Goal: Use online tool/utility: Utilize a website feature to perform a specific function

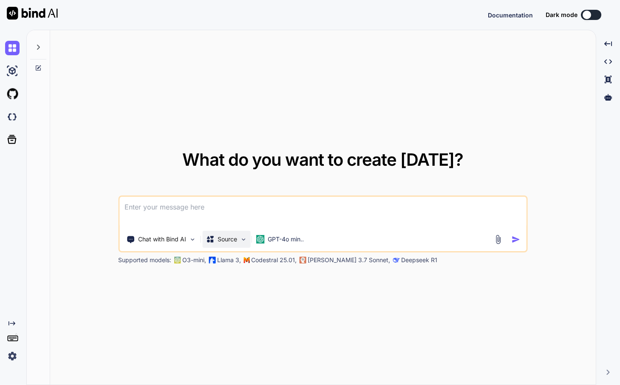
click at [231, 239] on p "Source" at bounding box center [227, 239] width 20 height 8
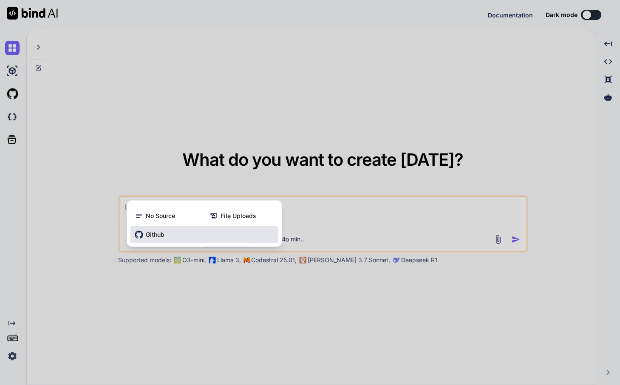
click at [211, 237] on div "Github" at bounding box center [204, 234] width 148 height 17
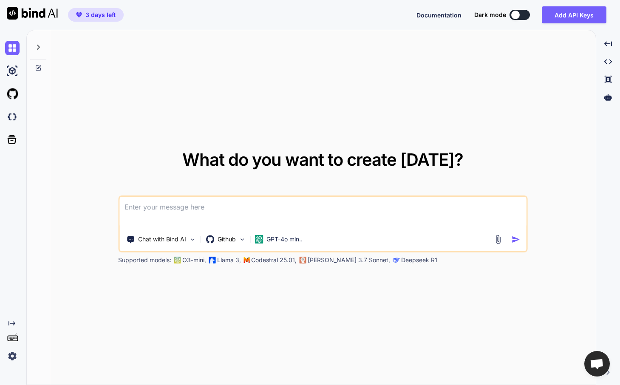
click at [217, 214] on textarea at bounding box center [322, 212] width 407 height 31
click at [174, 241] on p "Chat with Bind AI" at bounding box center [162, 239] width 48 height 8
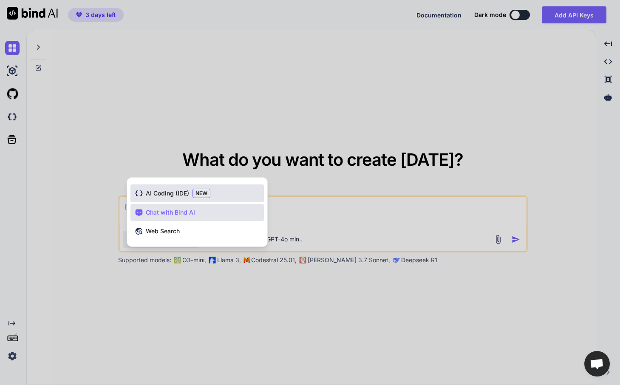
click at [175, 190] on span "AI Coding (IDE)" at bounding box center [167, 193] width 43 height 8
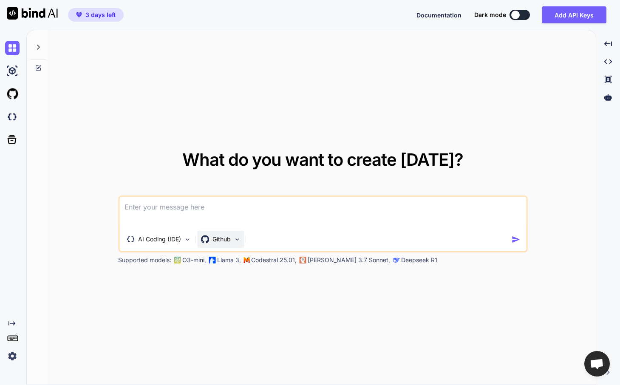
click at [219, 239] on p "Github" at bounding box center [221, 239] width 18 height 8
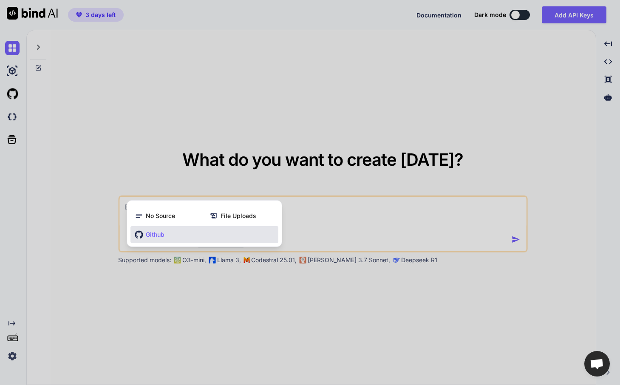
click at [162, 231] on span "Github" at bounding box center [155, 234] width 19 height 8
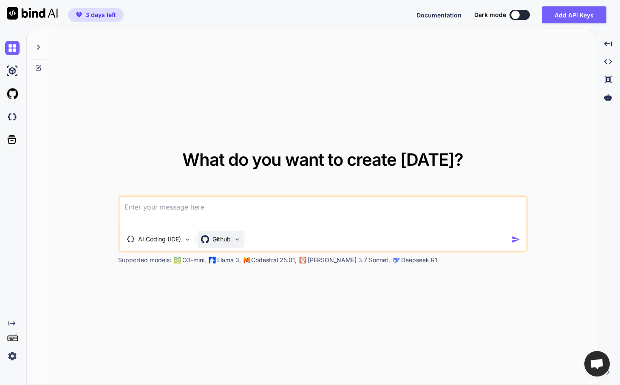
click at [229, 241] on p "Github" at bounding box center [221, 239] width 18 height 8
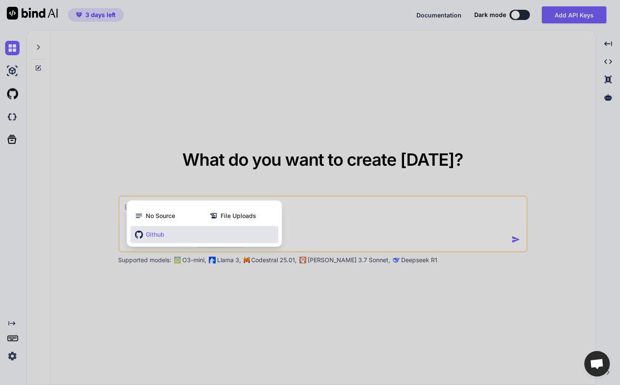
click at [368, 228] on div at bounding box center [310, 192] width 620 height 385
type textarea "x"
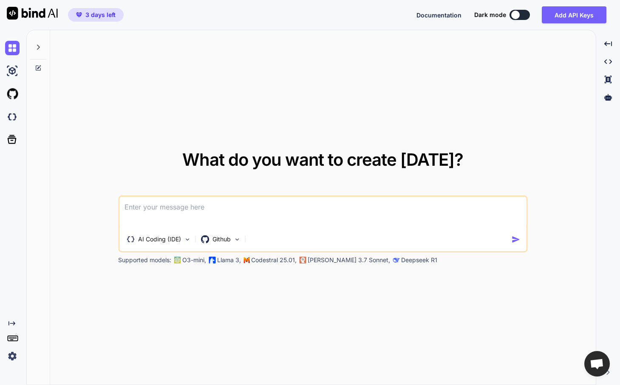
click at [360, 220] on textarea at bounding box center [322, 212] width 407 height 31
type textarea "d"
type textarea "x"
type textarea "de"
type textarea "x"
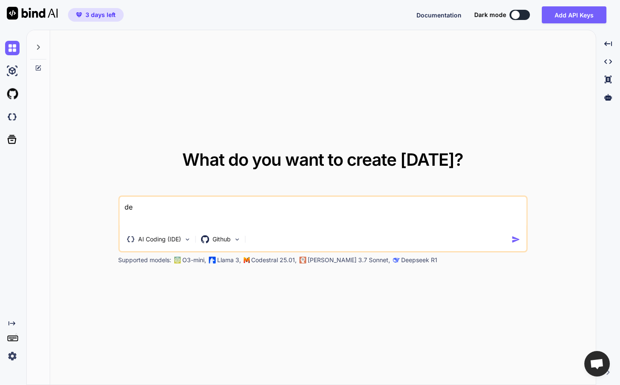
type textarea "des"
type textarea "x"
type textarea "desc"
type textarea "x"
type textarea "descr"
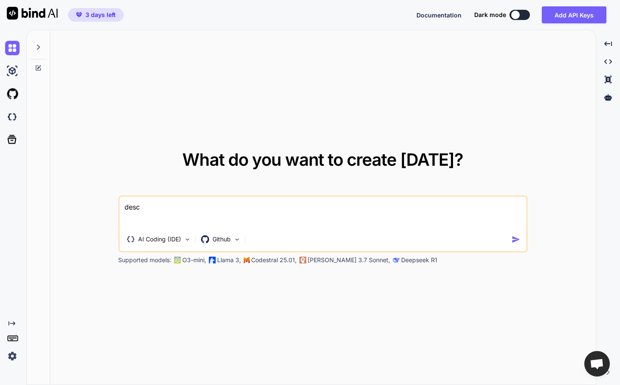
type textarea "x"
type textarea "descri"
type textarea "x"
type textarea "describ"
type textarea "x"
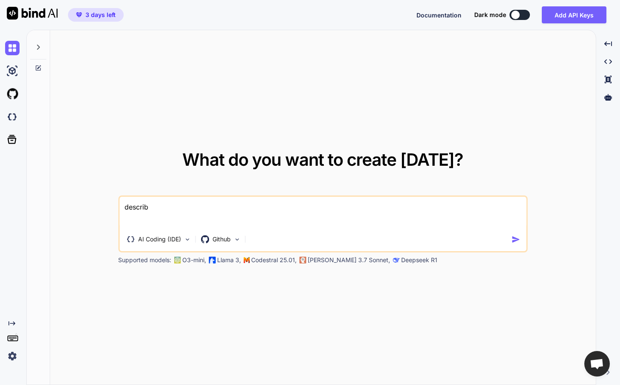
type textarea "describe"
type textarea "x"
type textarea "s"
type textarea "x"
type textarea "su"
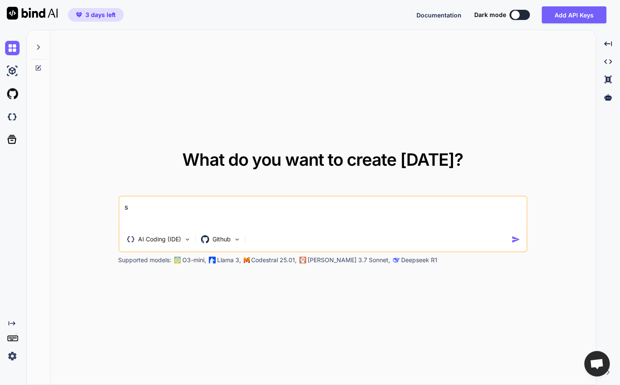
type textarea "x"
type textarea "sum"
type textarea "x"
type textarea "suma"
type textarea "x"
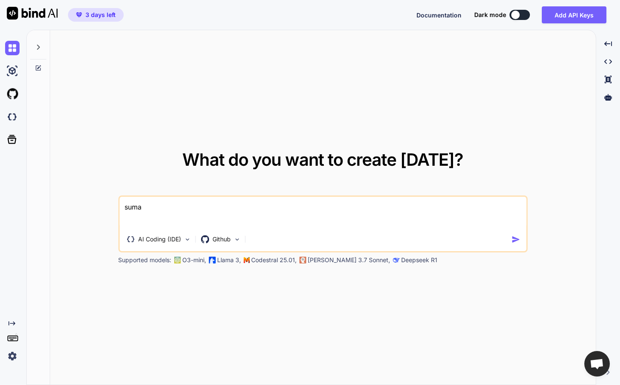
type textarea "sumar"
type textarea "x"
type textarea "suma"
type textarea "x"
type textarea "sum"
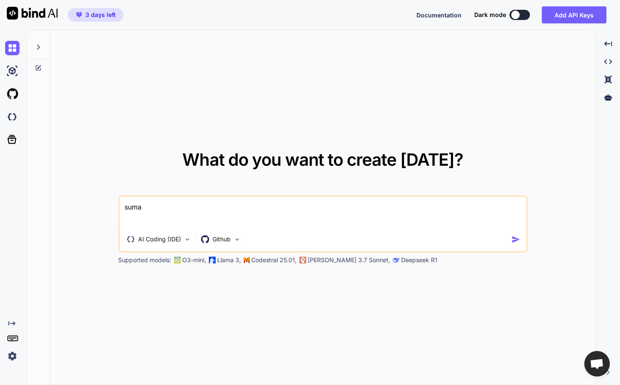
type textarea "x"
type textarea "summ"
type textarea "x"
type textarea "summa"
type textarea "x"
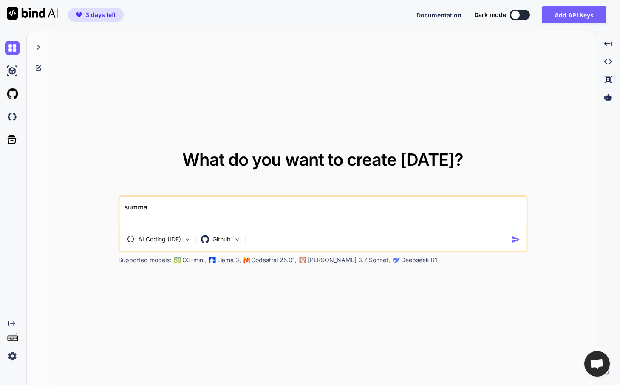
type textarea "summar"
type textarea "x"
type textarea "summarz"
type textarea "x"
type textarea "summarzi"
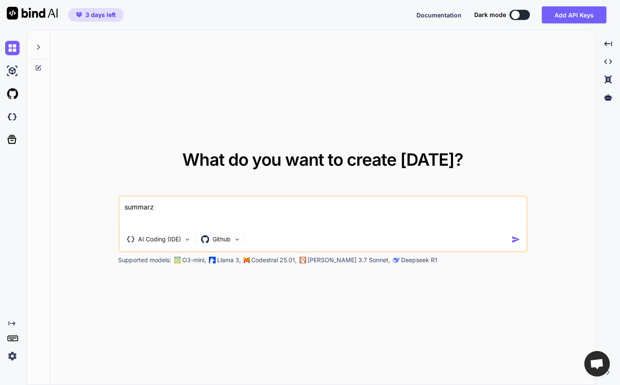
type textarea "x"
type textarea "summarzie"
type textarea "x"
type textarea "summarzie"
type textarea "x"
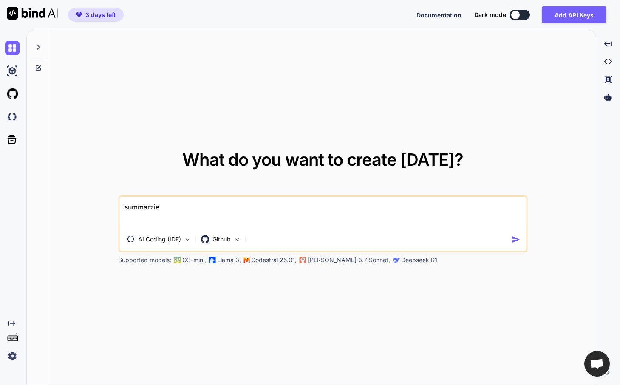
type textarea "summarzie"
type textarea "x"
type textarea "summarzi"
type textarea "x"
type textarea "summarz"
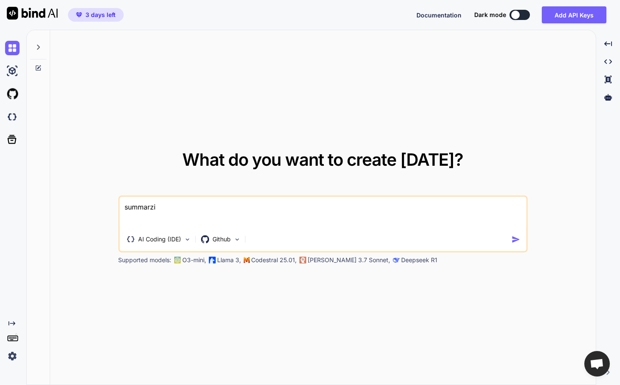
type textarea "x"
type textarea "summar"
type textarea "x"
type textarea "summari"
type textarea "x"
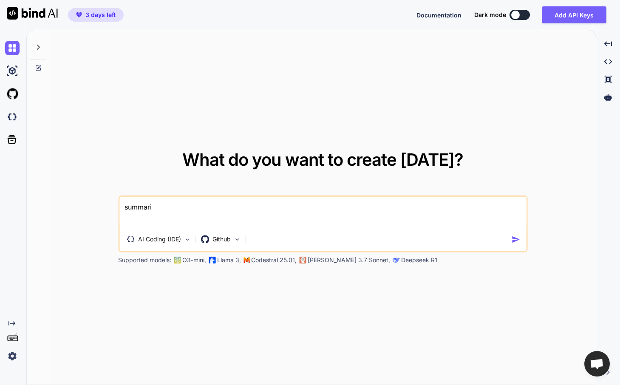
type textarea "summariz"
type textarea "x"
type textarea "summarize"
type textarea "x"
type textarea "summarize"
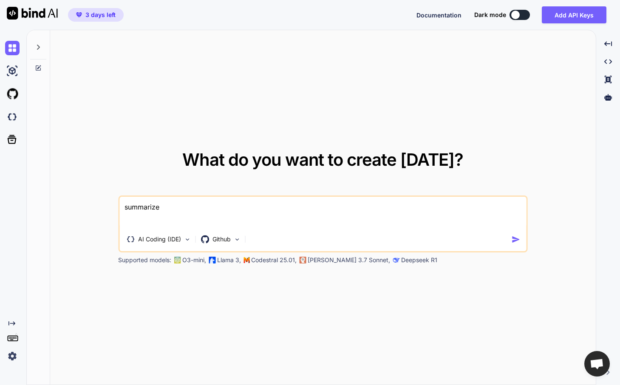
type textarea "x"
type textarea "summarize h"
type textarea "x"
type textarea "summarize hy"
type textarea "x"
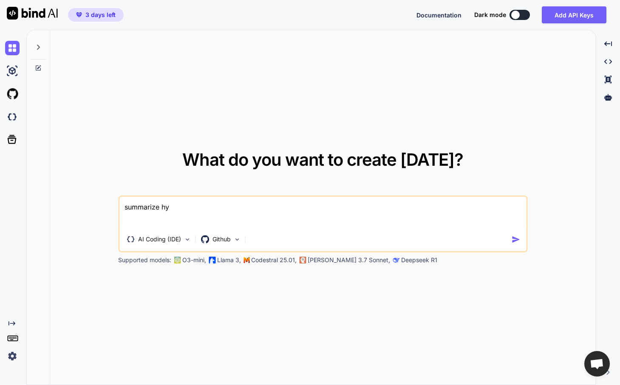
type textarea "summarize h"
type textarea "x"
type textarea "summarize hm"
type textarea "x"
type textarea "summarize h"
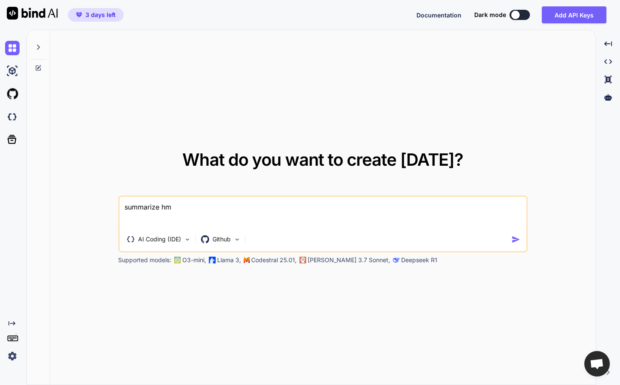
type textarea "x"
type textarea "summarize"
type textarea "x"
type textarea "summarize m"
type textarea "x"
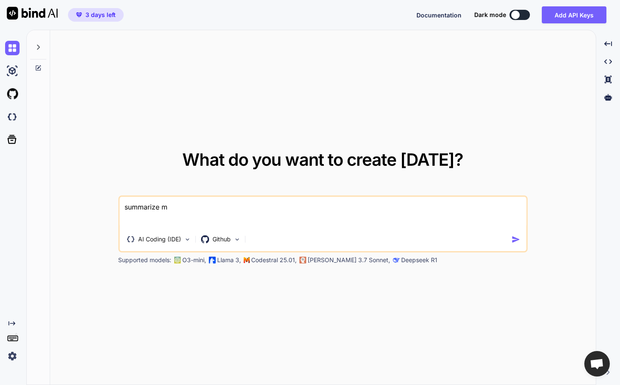
type textarea "summarize my"
type textarea "x"
type textarea "summarize my"
type textarea "x"
type textarea "summarize my g"
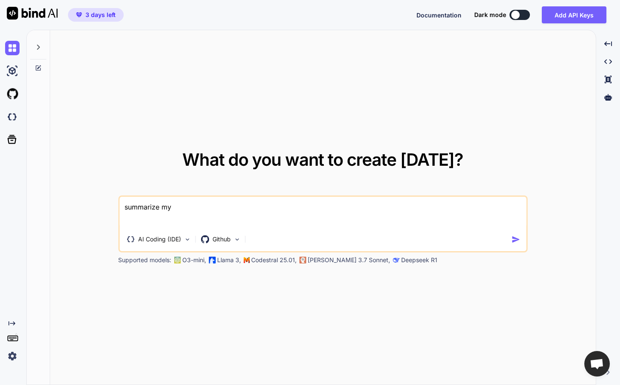
type textarea "x"
type textarea "summarize my gi"
type textarea "x"
type textarea "summarize my git"
type textarea "x"
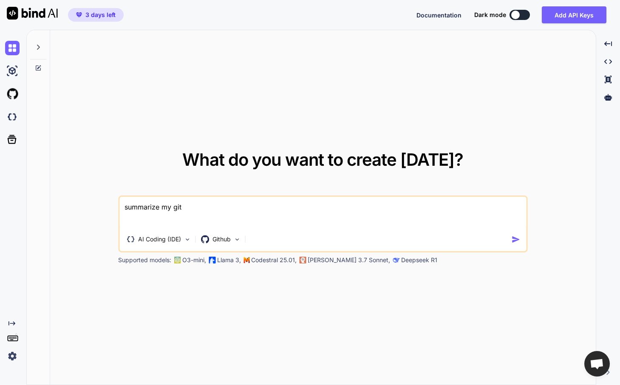
type textarea "summarize my gith"
type textarea "x"
type textarea "summarize my githu"
type textarea "x"
type textarea "summarize my github"
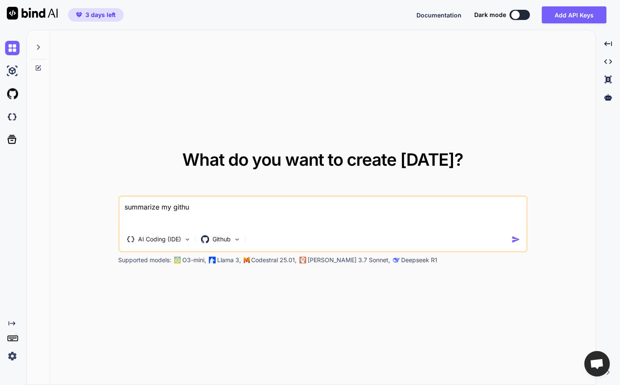
type textarea "x"
type textarea "summarize my github"
type textarea "x"
type textarea "summarize my github r"
type textarea "x"
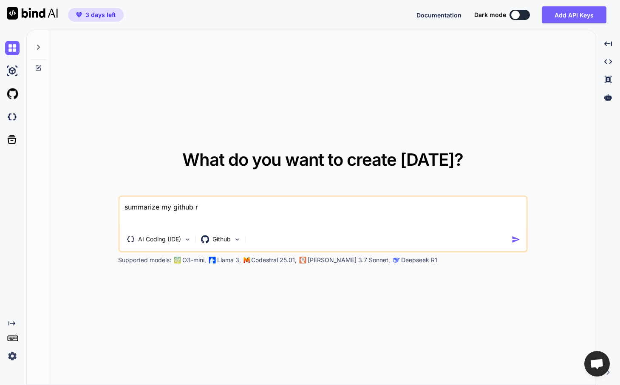
type textarea "summarize my github re"
type textarea "x"
type textarea "summarize my github rep"
type textarea "x"
type textarea "summarize my github repo"
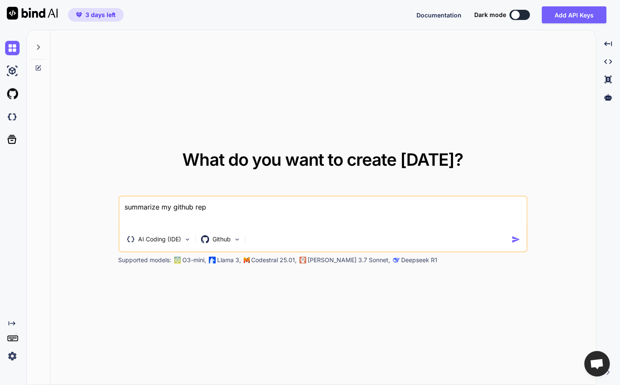
type textarea "x"
type textarea "summarize my github repo"
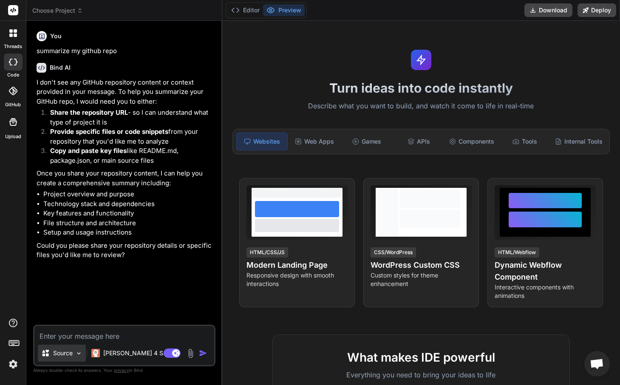
click at [69, 355] on p "Source" at bounding box center [63, 353] width 20 height 8
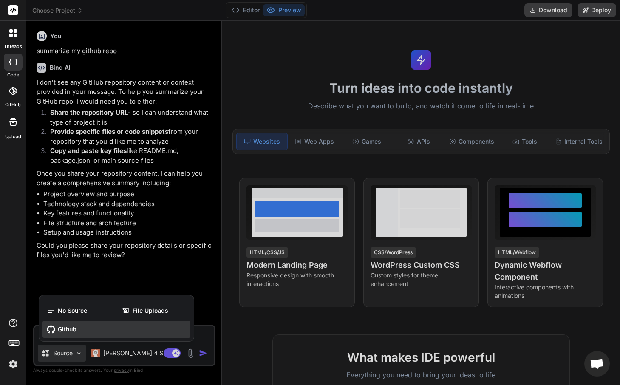
click at [75, 327] on span "Github" at bounding box center [67, 329] width 19 height 8
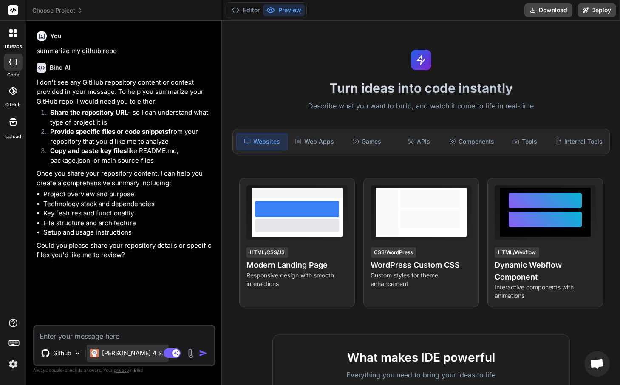
click at [118, 350] on p "Claude 4 S.." at bounding box center [133, 353] width 63 height 8
click at [407, 141] on icon at bounding box center [410, 141] width 7 height 7
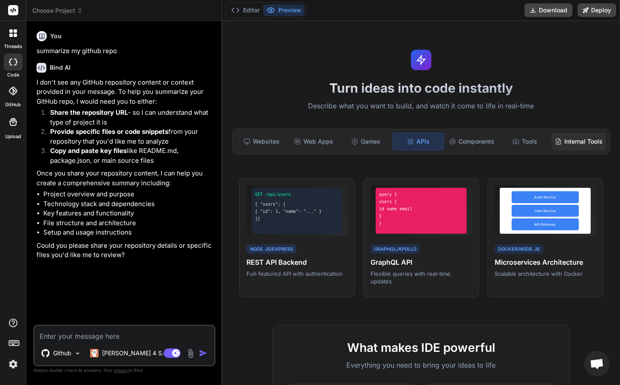
click at [560, 138] on div "Internal Tools" at bounding box center [578, 142] width 54 height 18
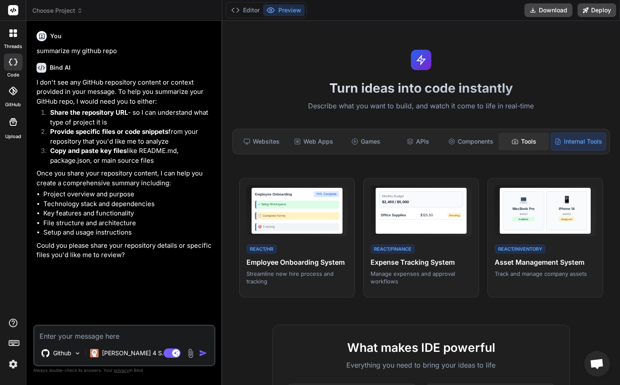
click at [517, 137] on div "Tools" at bounding box center [523, 142] width 51 height 18
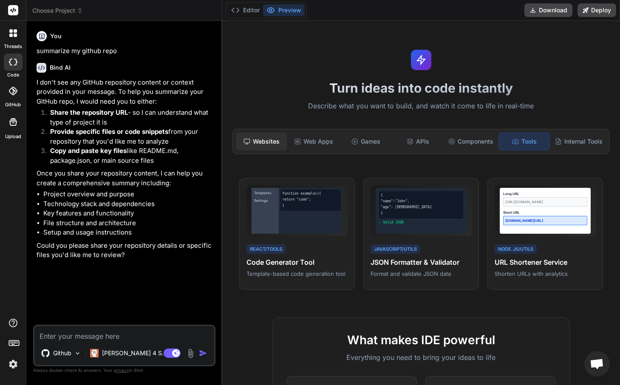
click at [273, 145] on div "Websites" at bounding box center [261, 142] width 51 height 18
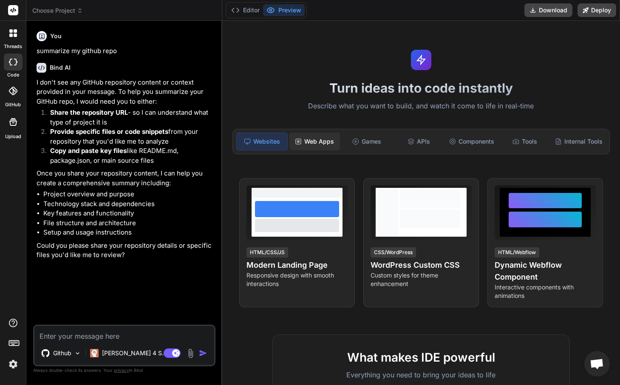
click at [294, 145] on div "Web Apps" at bounding box center [314, 142] width 51 height 18
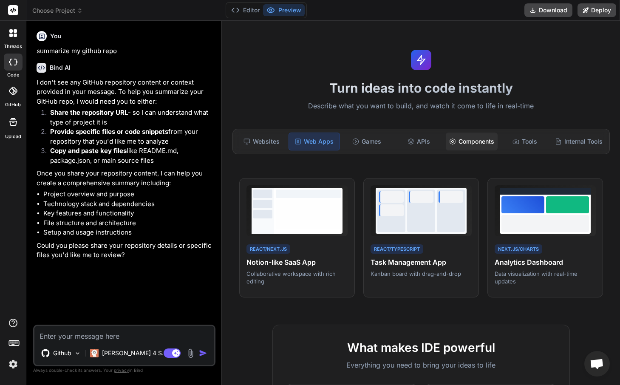
click at [469, 136] on div "Components" at bounding box center [472, 142] width 52 height 18
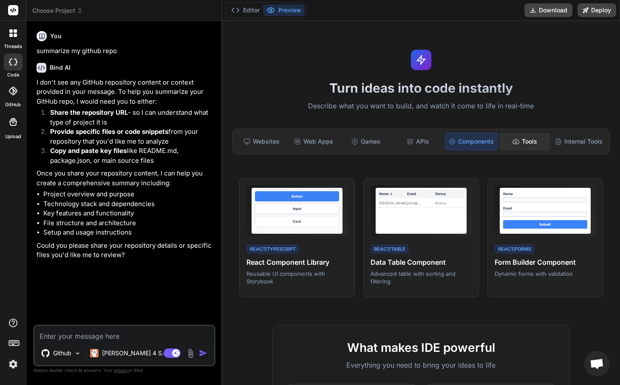
click at [515, 143] on div "Tools" at bounding box center [524, 142] width 51 height 18
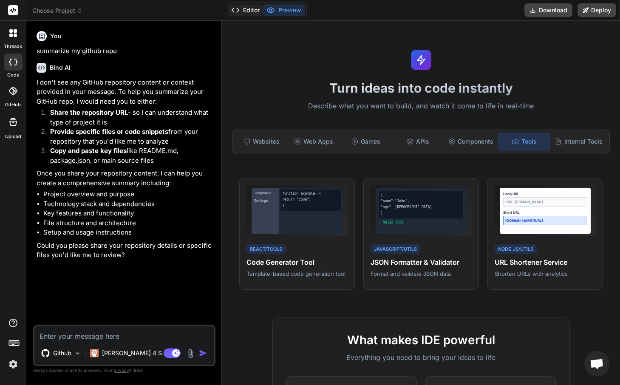
click at [258, 9] on button "Editor" at bounding box center [245, 10] width 35 height 12
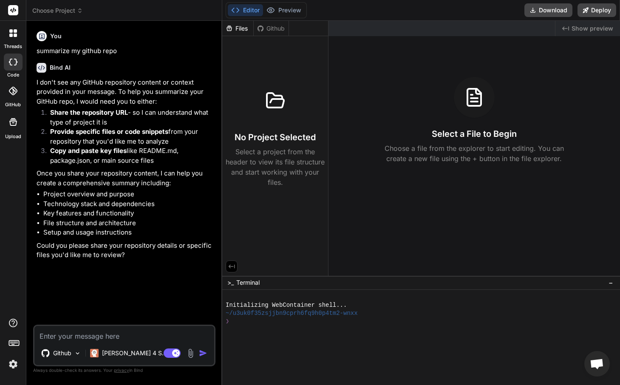
click at [14, 34] on icon at bounding box center [15, 35] width 3 height 3
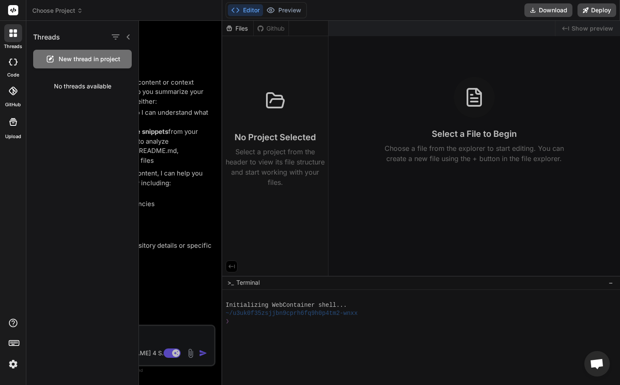
click at [11, 92] on icon at bounding box center [13, 91] width 8 height 8
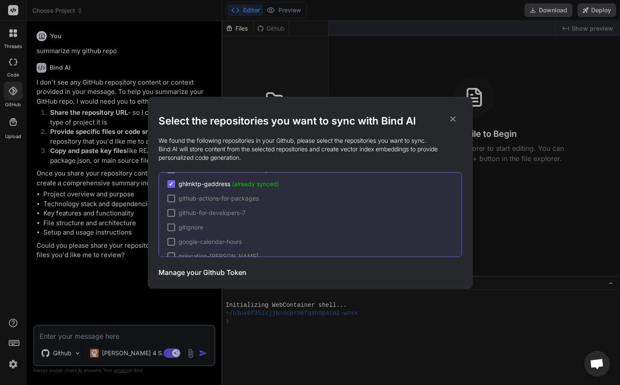
scroll to position [555, 0]
click at [452, 117] on icon at bounding box center [452, 118] width 9 height 9
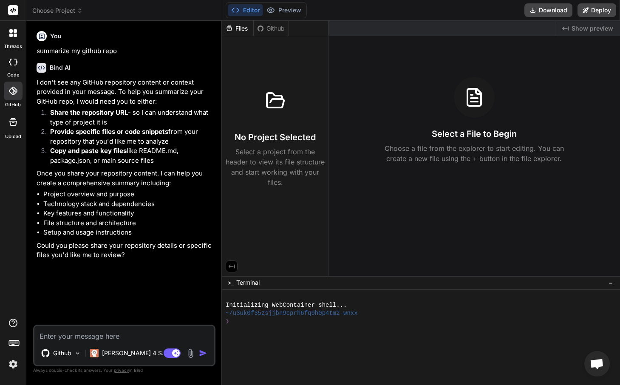
click at [146, 339] on textarea at bounding box center [124, 333] width 180 height 15
type textarea "x"
type textarea "s"
type textarea "x"
type textarea "su"
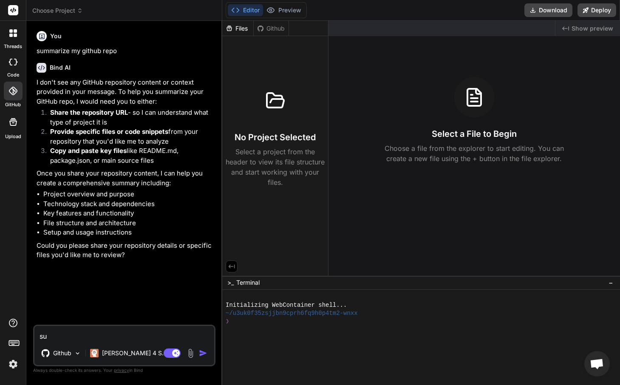
type textarea "x"
type textarea "sum"
type textarea "x"
type textarea "summ"
type textarea "x"
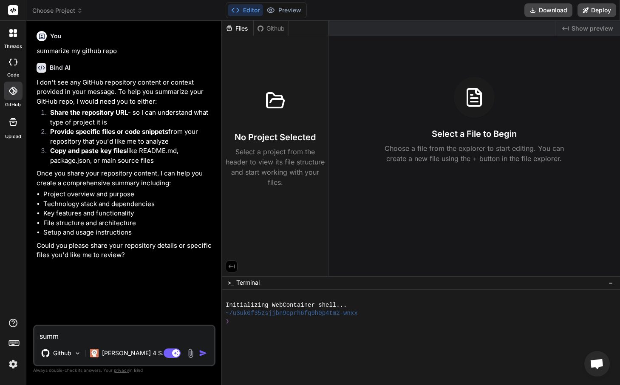
type textarea "summa"
type textarea "x"
type textarea "summar"
type textarea "x"
type textarea "summari"
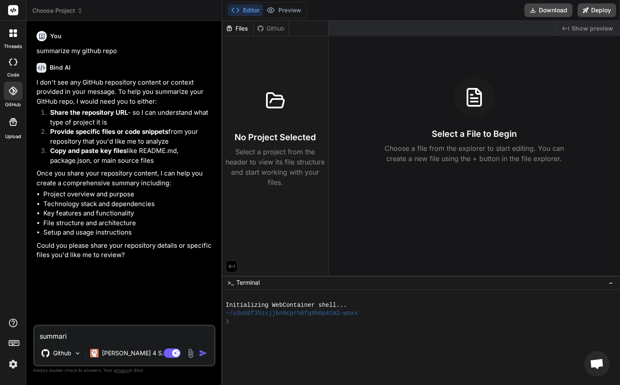
type textarea "x"
type textarea "summariz"
type textarea "x"
type textarea "summarize"
type textarea "x"
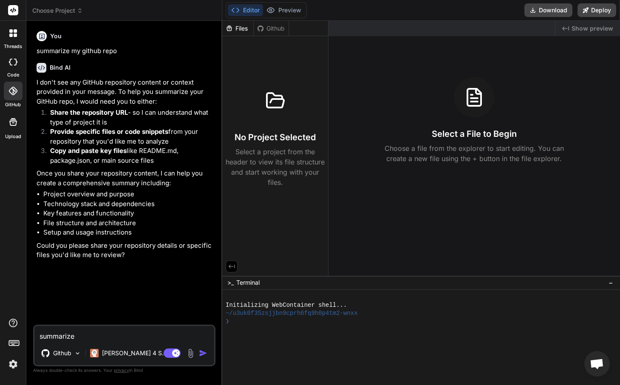
type textarea "summarize"
type textarea "x"
type textarea "summarize m"
type textarea "x"
type textarea "summarize my"
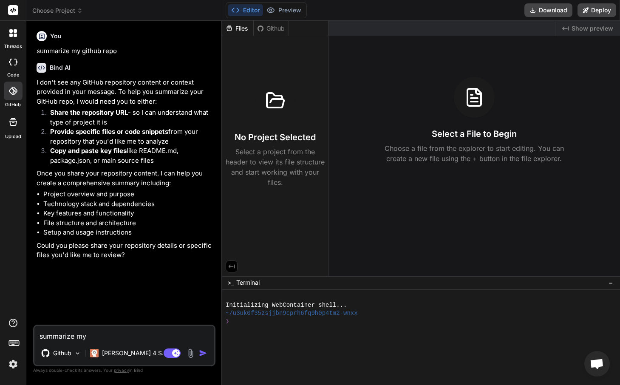
type textarea "x"
type textarea "summarize my"
type textarea "x"
type textarea "summarize my g"
type textarea "x"
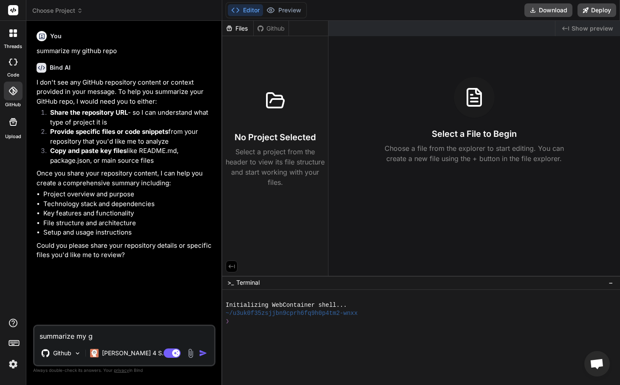
type textarea "summarize my gi"
type textarea "x"
type textarea "summarize my git"
type textarea "x"
type textarea "summarize my gith"
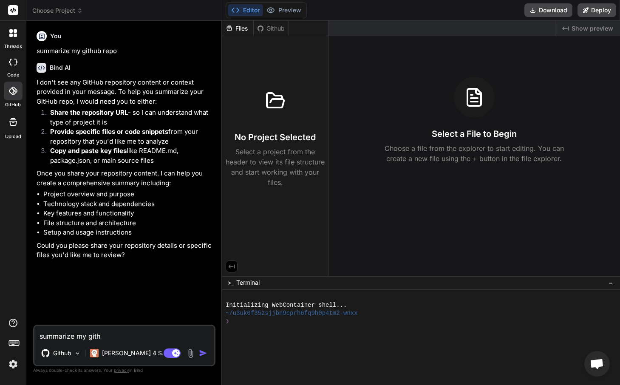
type textarea "x"
type textarea "summarize my githu"
type textarea "x"
type textarea "summarize my github"
type textarea "x"
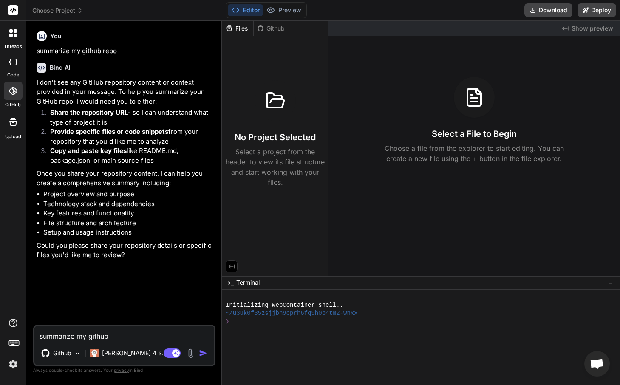
type textarea "summarize my github"
type textarea "x"
type textarea "summarize my github r"
type textarea "x"
type textarea "summarize my github re"
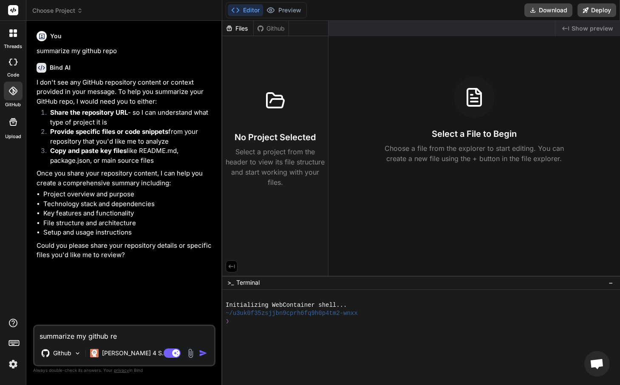
type textarea "x"
type textarea "summarize my github rep"
type textarea "x"
type textarea "summarize my github repo"
type textarea "x"
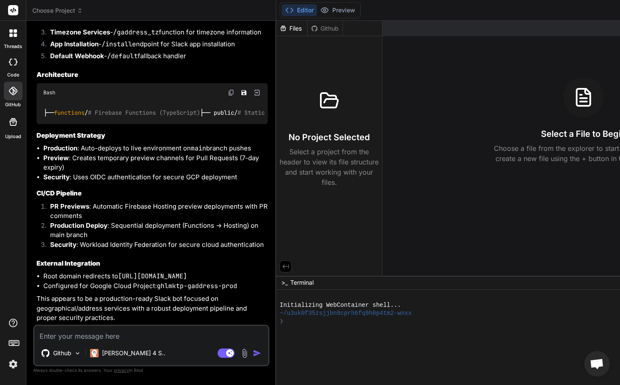
scroll to position [592, 0]
type textarea "x"
type textarea "t"
type textarea "x"
type textarea "th"
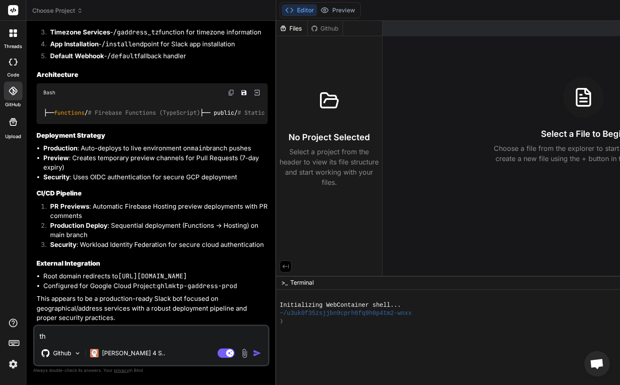
type textarea "x"
type textarea "thi"
type textarea "x"
type textarea "this"
type textarea "x"
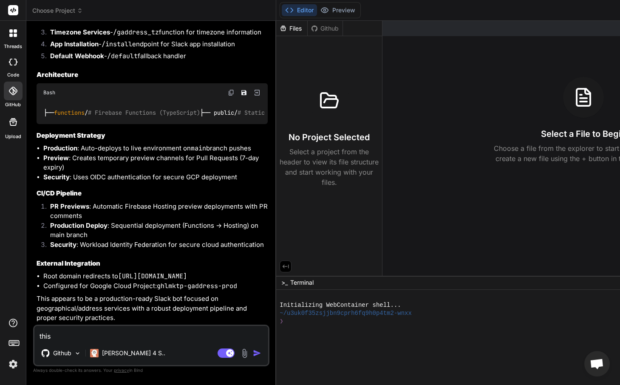
type textarea "this"
type textarea "x"
type textarea "this s"
type textarea "x"
type textarea "this si"
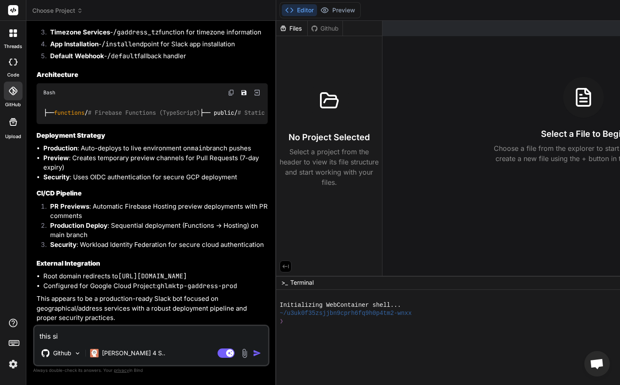
type textarea "x"
type textarea "this s"
type textarea "x"
type textarea "this"
type textarea "x"
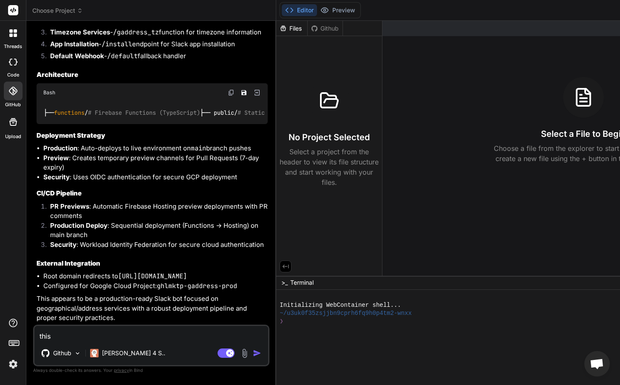
type textarea "this i"
type textarea "x"
type textarea "this is"
type textarea "x"
type textarea "this is"
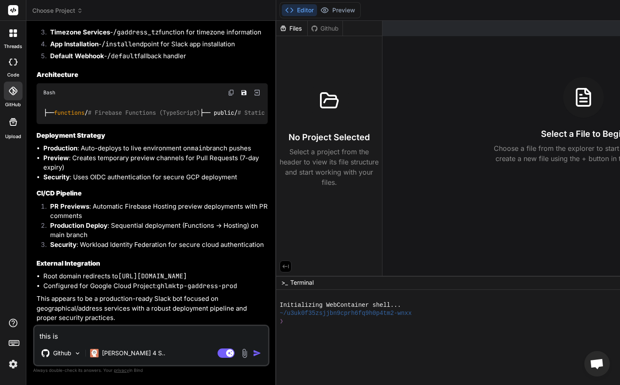
type textarea "x"
type textarea "this is a"
type textarea "x"
type textarea "this is a"
type textarea "x"
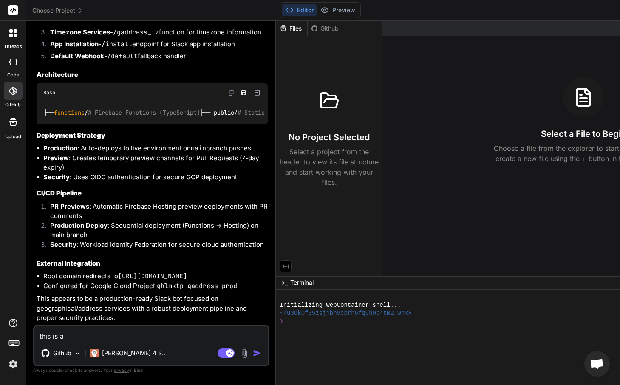
type textarea "this is a s"
type textarea "x"
type textarea "this is a se"
type textarea "x"
type textarea "this is a ser"
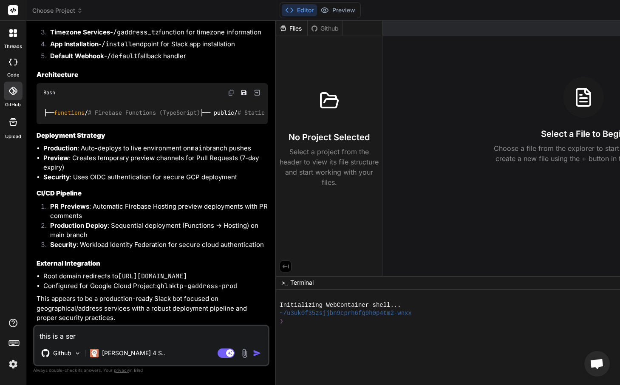
type textarea "x"
type textarea "this is a serv"
type textarea "x"
type textarea "this is a serve"
type textarea "x"
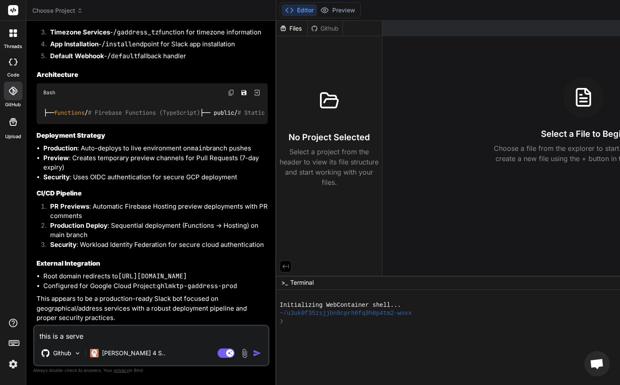
type textarea "this is a server"
type textarea "x"
type textarea "this is a serverl"
type textarea "x"
type textarea "this is a serverle"
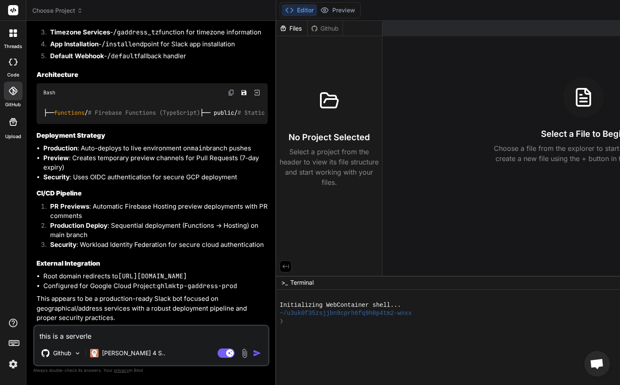
type textarea "x"
type textarea "this is a serverles"
type textarea "x"
type textarea "this is a serverless"
type textarea "x"
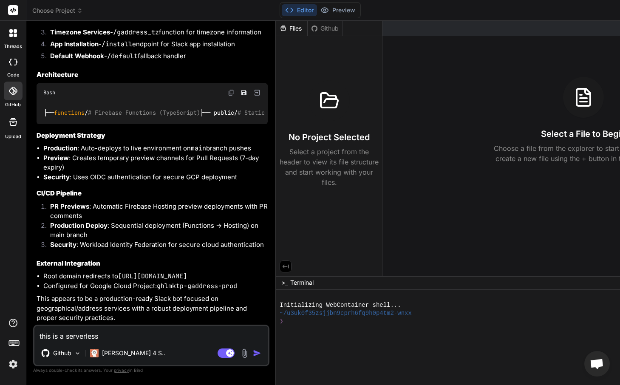
type textarea "this is a serverless"
type textarea "x"
type textarea "this is a serverless w"
type textarea "x"
type textarea "this is a serverless wh"
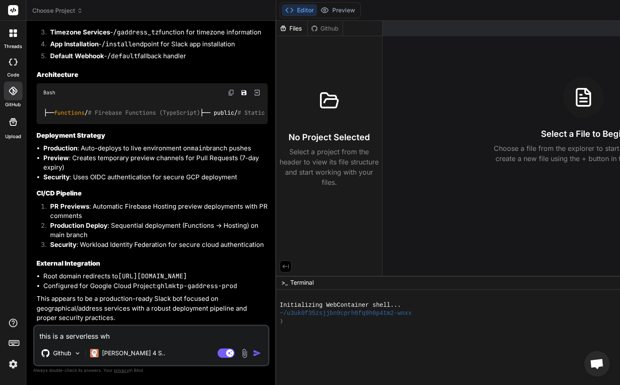
type textarea "x"
type textarea "this is a serverless whe"
type textarea "x"
type textarea "this is a serverless wher"
type textarea "x"
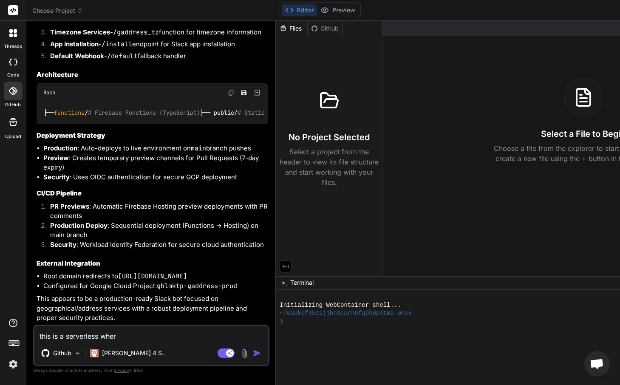
type textarea "this is a serverless where"
type textarea "x"
type textarea "this is a serverless where"
type textarea "x"
type textarea "this is a serverless"
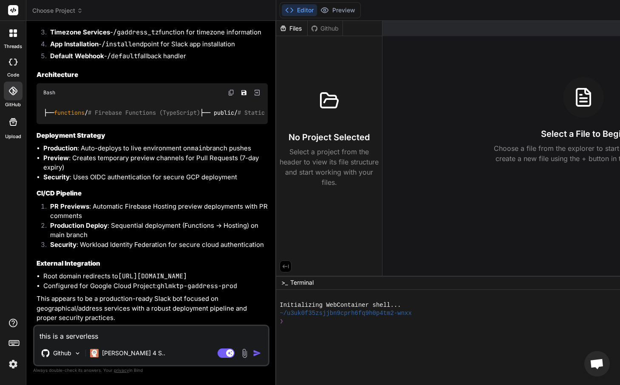
type textarea "x"
type textarea "this is a serverless ("
type textarea "x"
type textarea "this is a serverless (n"
type textarea "x"
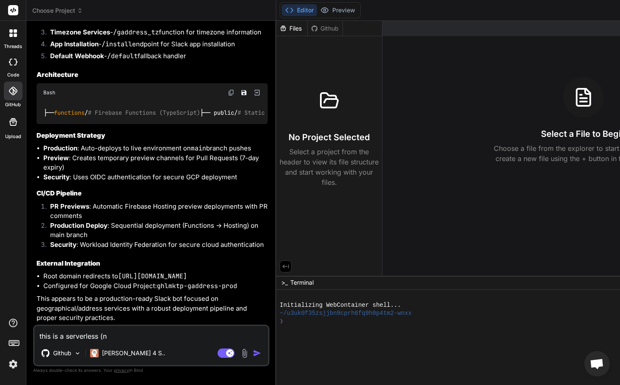
type textarea "this is a serverless (no"
type textarea "x"
type textarea "this is a serverless (not"
type textarea "x"
type textarea "this is a serverless (not"
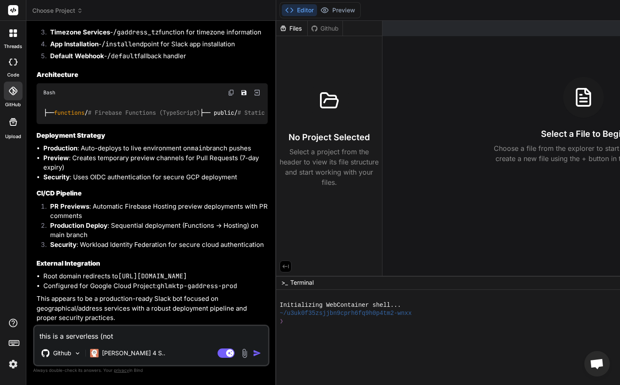
type textarea "x"
type textarea "this is a serverless (not s"
type textarea "x"
type textarea "this is a serverless (not sl"
type textarea "x"
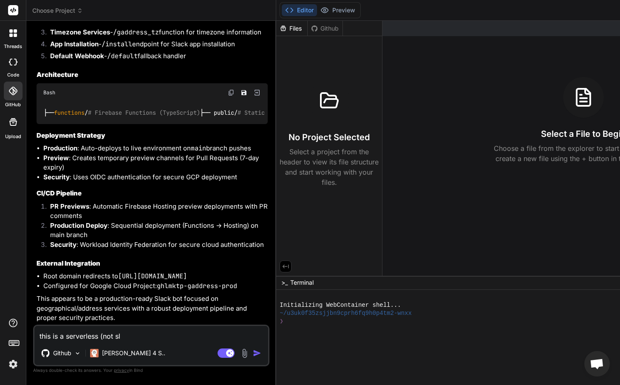
type textarea "this is a serverless (not sla"
type textarea "x"
type textarea "this is a serverless (not slac"
type textarea "x"
type textarea "this is a serverless (not slack"
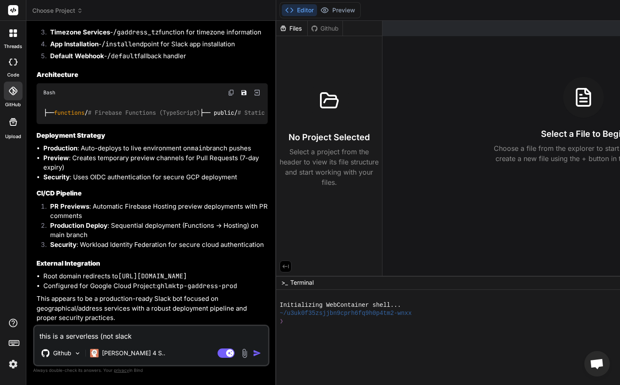
type textarea "x"
type textarea "this is a serverless (not slack)"
type textarea "x"
type textarea "this is a serverless (not slack)"
type textarea "x"
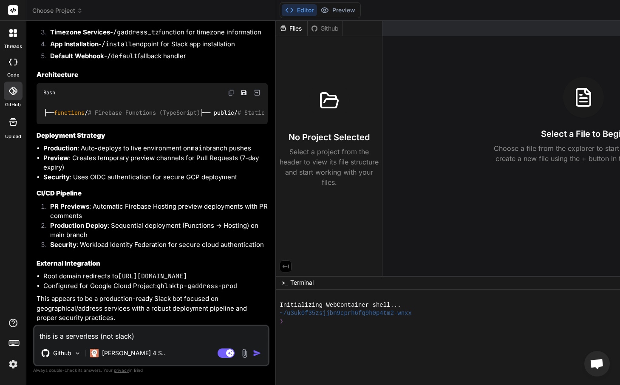
type textarea "this is a serverless (not slack) w"
type textarea "x"
type textarea "this is a serverless (not slack) wh"
type textarea "x"
type textarea "this is a serverless (not slack) whe"
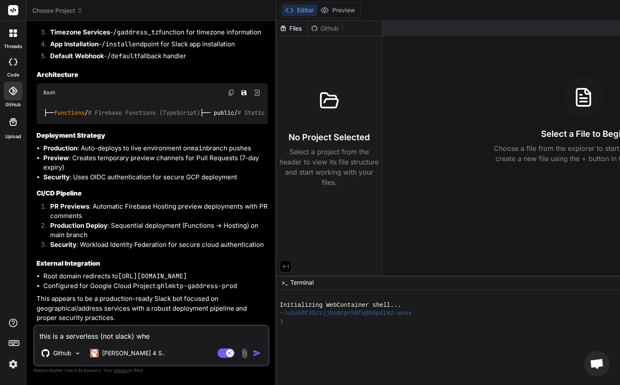
type textarea "x"
type textarea "this is a serverless (not slack) wher"
type textarea "x"
type textarea "this is a serverless (not slack) where"
type textarea "x"
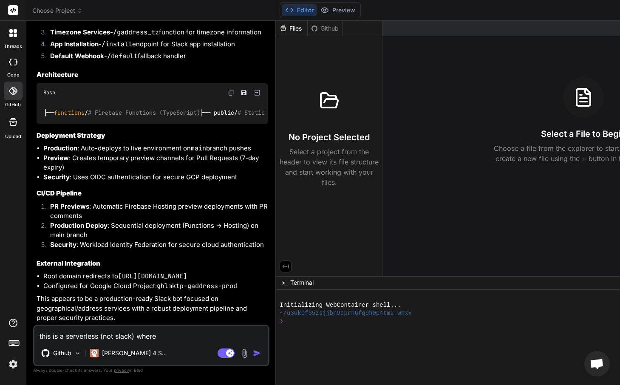
type textarea "this is a serverless (not slack) where"
type textarea "x"
type textarea "this is a serverless (not slack) where G"
type textarea "x"
type textarea "this is a serverless (not slack) where Go"
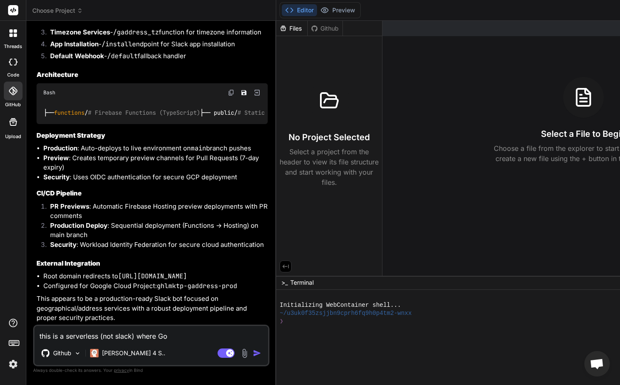
type textarea "x"
type textarea "this is a serverless (not slack) where GoH"
type textarea "x"
type textarea "this is a serverless (not slack) where GoHi"
type textarea "x"
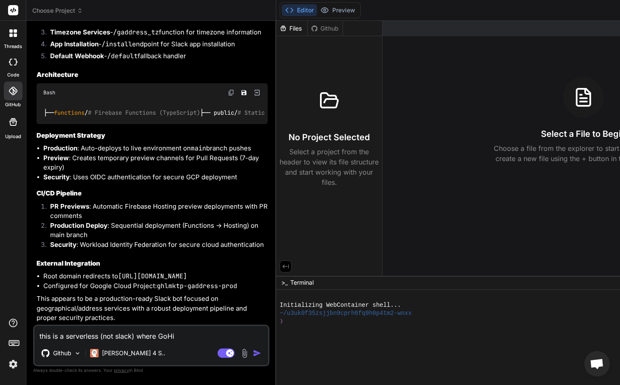
type textarea "this is a serverless (not slack) where GoHig"
type textarea "x"
type textarea "this is a serverless (not slack) where GoHigh"
type textarea "x"
type textarea "this is a serverless (not slack) where GoHighL"
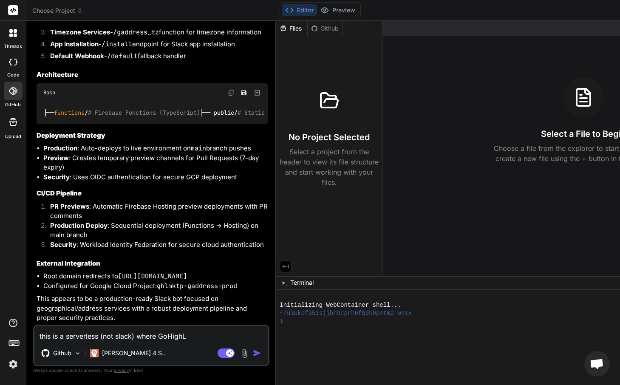
type textarea "x"
type textarea "this is a serverless (not slack) where GoHighLe"
type textarea "x"
type textarea "this is a serverless (not slack) where GoHighLev"
type textarea "x"
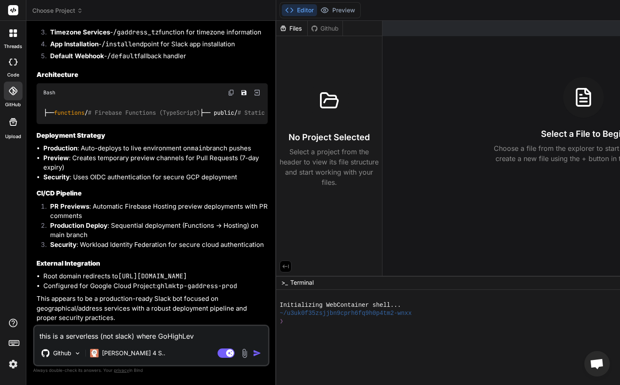
type textarea "this is a serverless (not slack) where GoHighLeve"
type textarea "x"
type textarea "this is a serverless (not slack) where GoHighLevel"
type textarea "x"
type textarea "this is a serverless (not slack) where GoHighLevel"
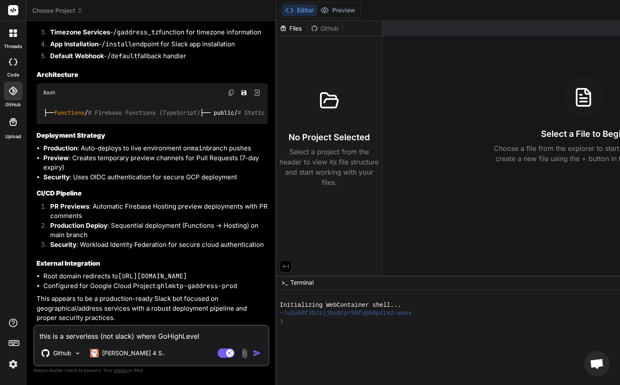
type textarea "x"
type textarea "this is a serverless (not slack) where GoHighLevel M"
type textarea "x"
type textarea "this is a serverless (not slack) where GoHighLevel Ma"
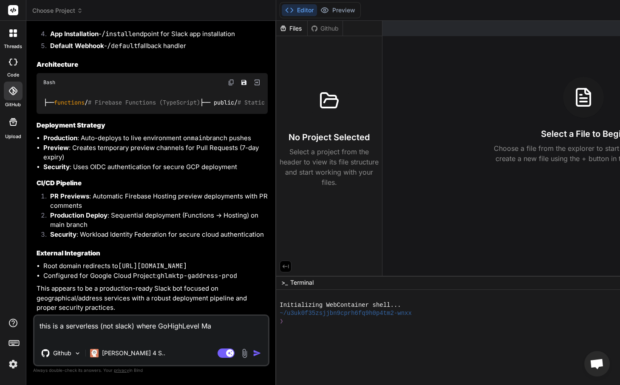
type textarea "x"
type textarea "this is a serverless (not slack) where GoHighLevel Mar"
type textarea "x"
type textarea "this is a serverless (not slack) where GoHighLevel Mark"
type textarea "x"
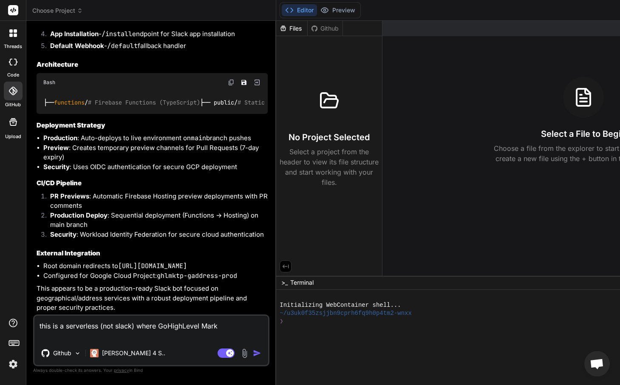
type textarea "this is a serverless (not slack) where GoHighLevel Marke"
type textarea "x"
type textarea "this is a serverless (not slack) where GoHighLevel Market"
type textarea "x"
type textarea "this is a serverless (not slack) where GoHighLevel Marketp"
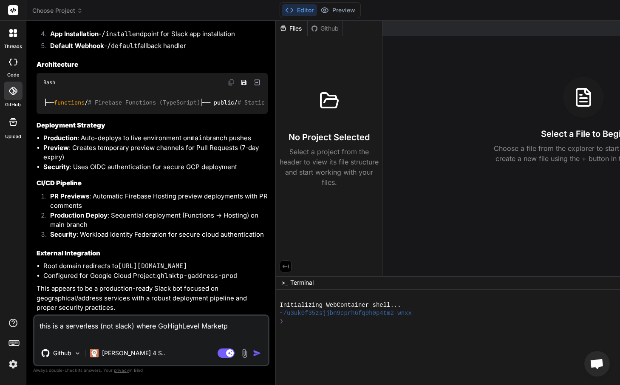
type textarea "x"
type textarea "this is a serverless (not slack) where GoHighLevel Marketpl"
type textarea "x"
type textarea "this is a serverless (not slack) where GoHighLevel Marketpla"
type textarea "x"
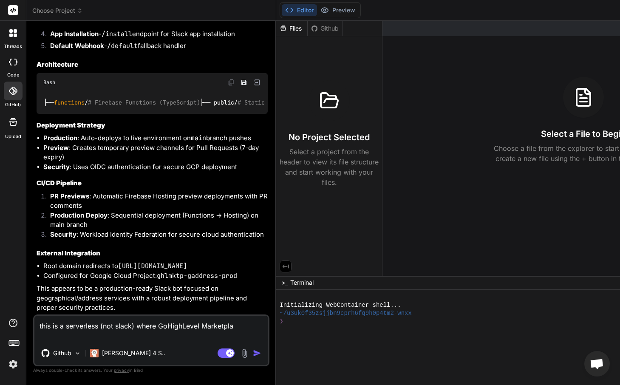
type textarea "this is a serverless (not slack) where GoHighLevel Marketplac"
type textarea "x"
type textarea "this is a serverless (not slack) where GoHighLevel Marketplace"
type textarea "x"
type textarea "this is a serverless (not slack) where GoHighLevel Marketplace"
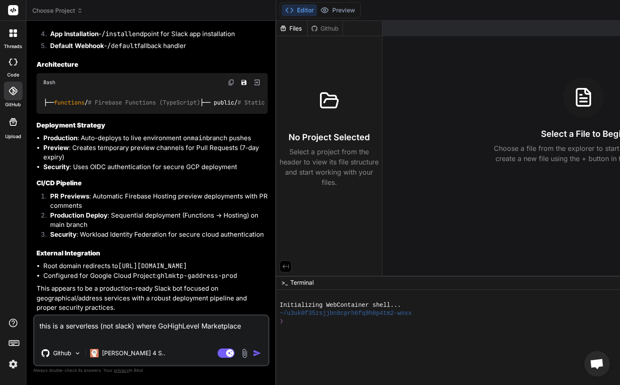
type textarea "x"
type textarea "this is a serverless (not slack) where GoHighLevel Marketplace p"
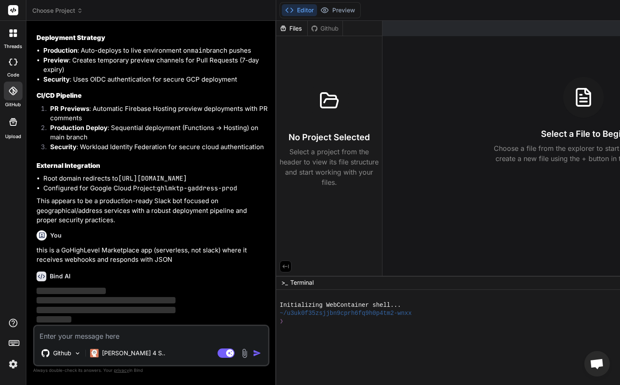
scroll to position [699, 0]
